Goal: Transaction & Acquisition: Purchase product/service

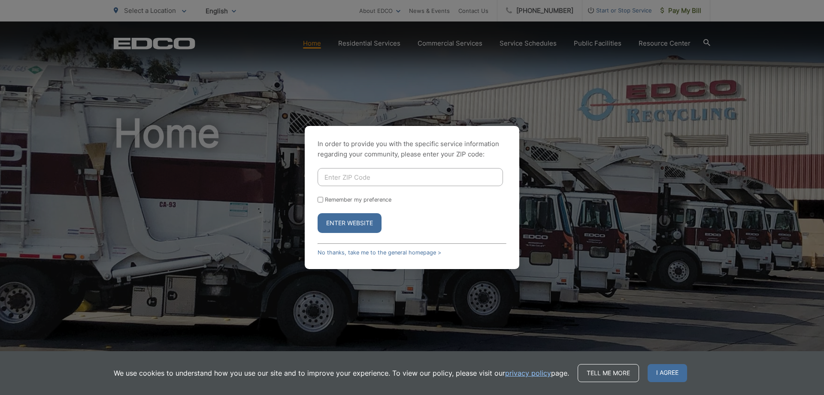
click at [351, 176] on input "Enter ZIP Code" at bounding box center [410, 177] width 185 height 18
type input "92069"
click at [318, 199] on input "Remember my preference" at bounding box center [321, 200] width 6 height 6
checkbox input "true"
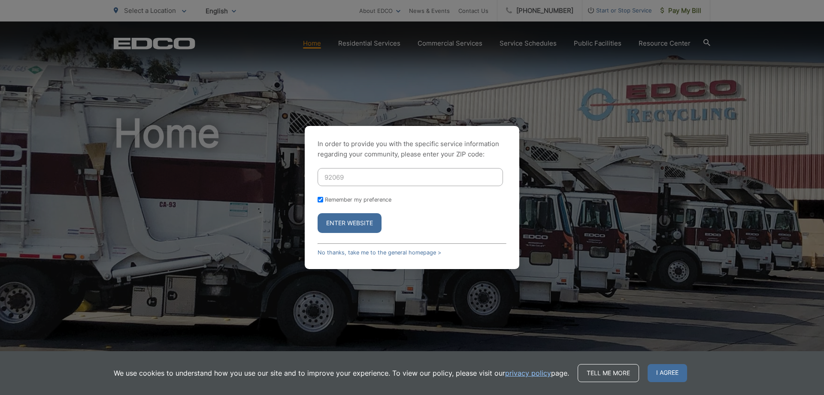
click at [336, 231] on button "Enter Website" at bounding box center [350, 223] width 64 height 20
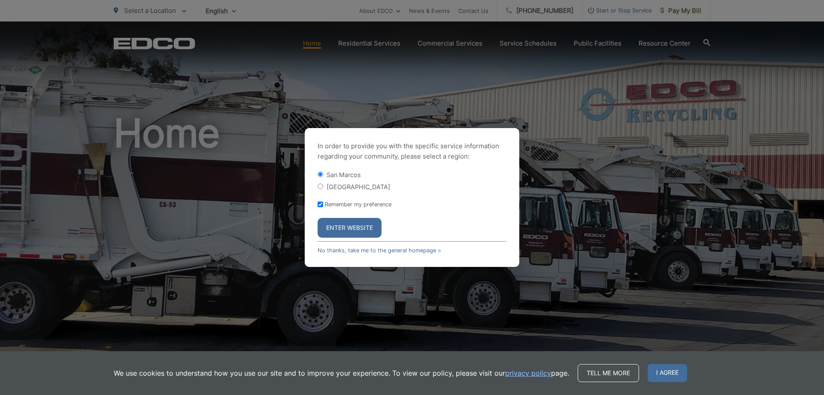
click at [337, 228] on button "Enter Website" at bounding box center [350, 228] width 64 height 20
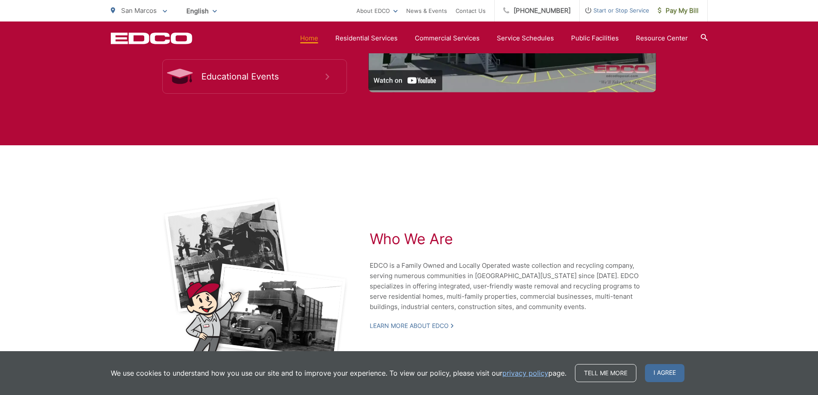
scroll to position [1832, 0]
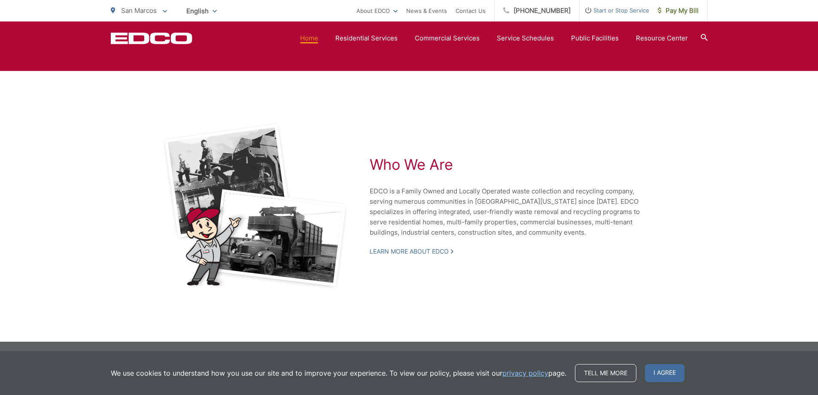
click at [312, 37] on link "Home" at bounding box center [309, 38] width 18 height 10
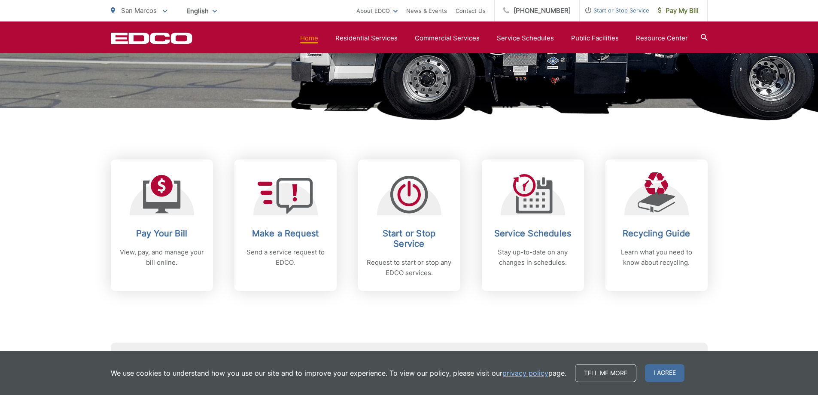
scroll to position [243, 0]
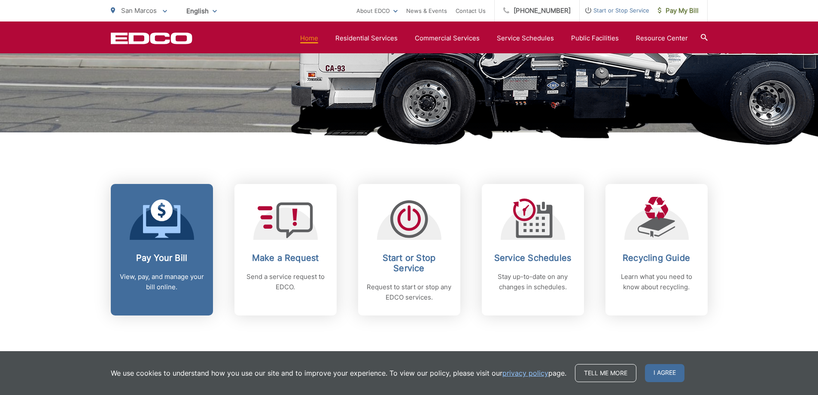
click at [168, 267] on div "Pay Your Bill View, pay, and manage your bill online." at bounding box center [161, 271] width 85 height 39
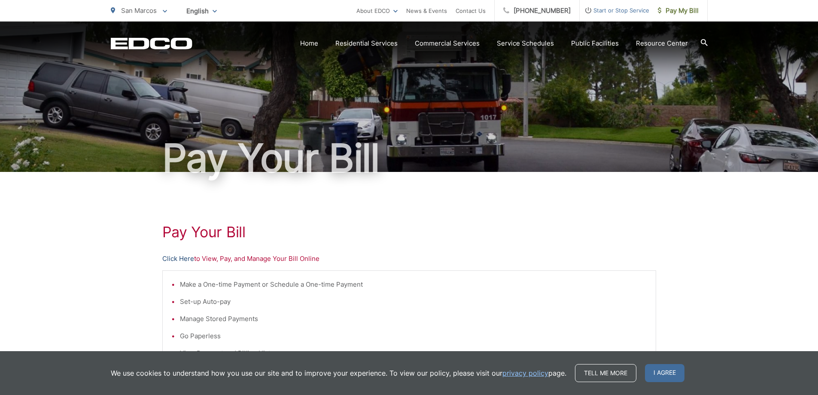
click at [177, 256] on link "Click Here" at bounding box center [178, 258] width 32 height 10
